Goal: Task Accomplishment & Management: Use online tool/utility

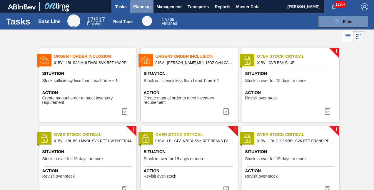
click at [142, 9] on span "Planning" at bounding box center [141, 6] width 17 height 7
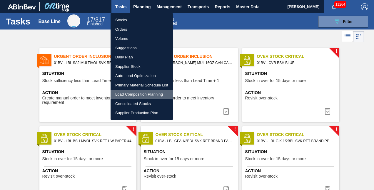
click at [138, 95] on li "Load Composition Planning" at bounding box center [142, 93] width 62 height 9
checkbox input "true"
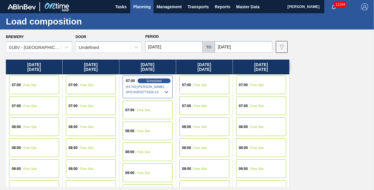
drag, startPoint x: 244, startPoint y: 189, endPoint x: 260, endPoint y: 197, distance: 17.1
click at [260, 0] on html "Tasks Planning Management Transports Reports Master Data [PERSON_NAME] 11264 Ma…" at bounding box center [187, 0] width 374 height 0
click at [175, 45] on input "[DATE]" at bounding box center [173, 47] width 57 height 12
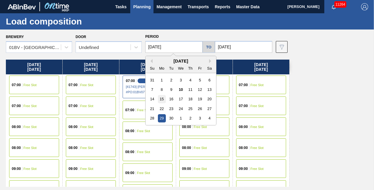
click at [162, 100] on div "15" at bounding box center [162, 99] width 8 height 8
type input "[DATE]"
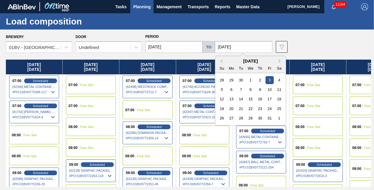
click at [244, 44] on input "[DATE]" at bounding box center [243, 47] width 57 height 12
click at [222, 61] on button "Previous Month" at bounding box center [220, 61] width 4 height 4
click at [271, 97] on div "19" at bounding box center [270, 99] width 8 height 8
type input "[DATE]"
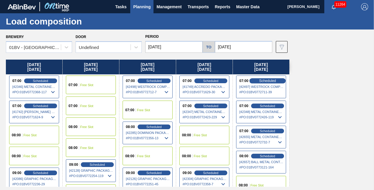
click at [261, 80] on span "Scheduled" at bounding box center [267, 81] width 17 height 4
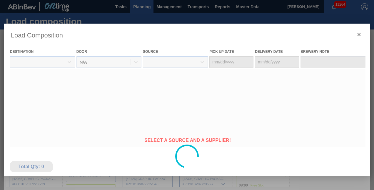
type Date "[DATE]"
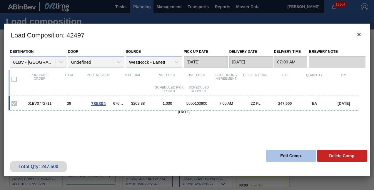
click at [286, 154] on button "Edit Comp." at bounding box center [291, 156] width 50 height 12
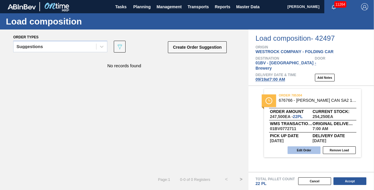
click at [309, 146] on button "Edit Order" at bounding box center [304, 150] width 33 height 8
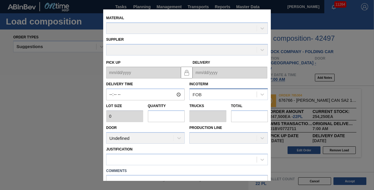
type input "07:00:00"
type input "11,250"
type input "22"
type input "0.846"
type input "247,500"
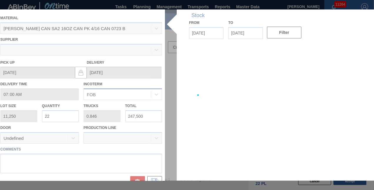
type up "[DATE]"
type input "[DATE]"
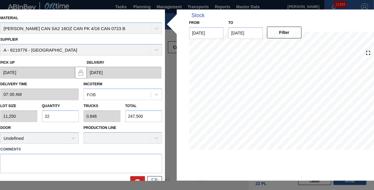
click at [59, 112] on input "22" at bounding box center [60, 116] width 37 height 12
type input "2"
type input "0.077"
type input "22,500"
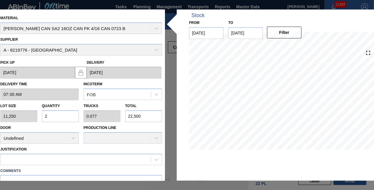
type input "0"
type input "2"
type input "0.002"
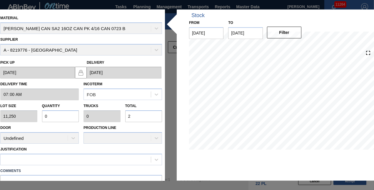
type input "26"
type input "0.023"
type input "0.001"
type input "260"
type input "0.231"
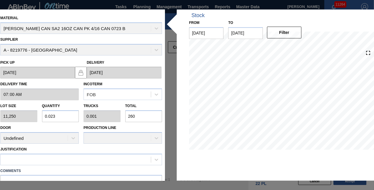
type input "0.009"
type input "2,600"
type input "2.311"
type input "0.089"
type input "26,000"
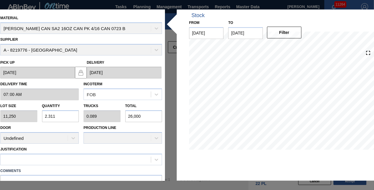
type input "23.111"
type input "0.889"
type input "260,000"
drag, startPoint x: 165, startPoint y: 143, endPoint x: 165, endPoint y: 159, distance: 15.3
click at [165, 159] on div "Material [PERSON_NAME] CAN SA2 16OZ CAN PK 4/16 CAN 0723 B Supplier A - 8219776…" at bounding box center [187, 94] width 380 height 171
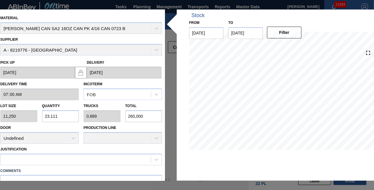
click at [165, 161] on div "Material [PERSON_NAME] CAN SA2 16OZ CAN PK 4/16 CAN 0723 B Supplier A - 8219776…" at bounding box center [187, 94] width 380 height 171
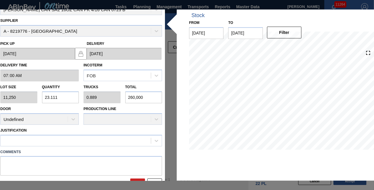
scroll to position [31, 0]
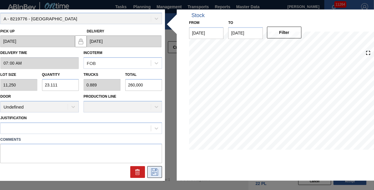
click at [154, 170] on icon at bounding box center [154, 171] width 9 height 7
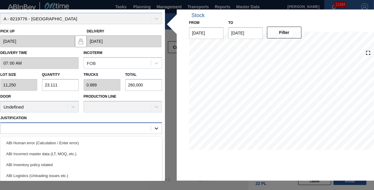
click at [158, 127] on icon at bounding box center [157, 128] width 6 height 6
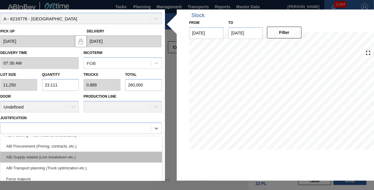
scroll to position [66, 0]
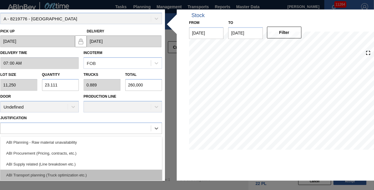
click at [35, 172] on div "ABI Transport planning (Truck optimization etc.)" at bounding box center [81, 174] width 162 height 11
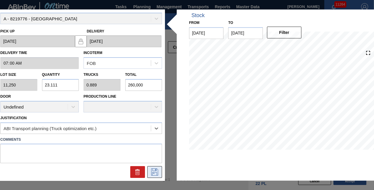
click at [154, 172] on icon at bounding box center [154, 171] width 9 height 7
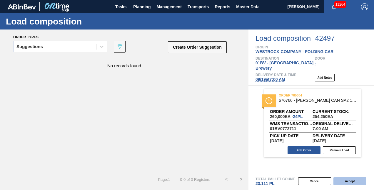
click at [349, 181] on button "Accept" at bounding box center [350, 181] width 33 height 8
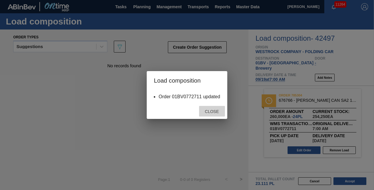
click at [212, 107] on div "Close" at bounding box center [212, 111] width 26 height 11
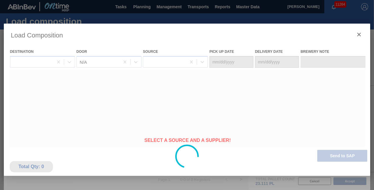
type Date "[DATE]"
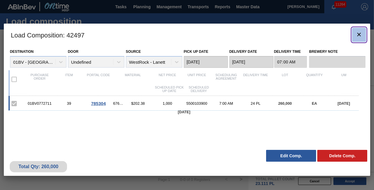
click at [360, 32] on icon "botão de ícone" at bounding box center [359, 34] width 7 height 7
